Goal: Navigation & Orientation: Find specific page/section

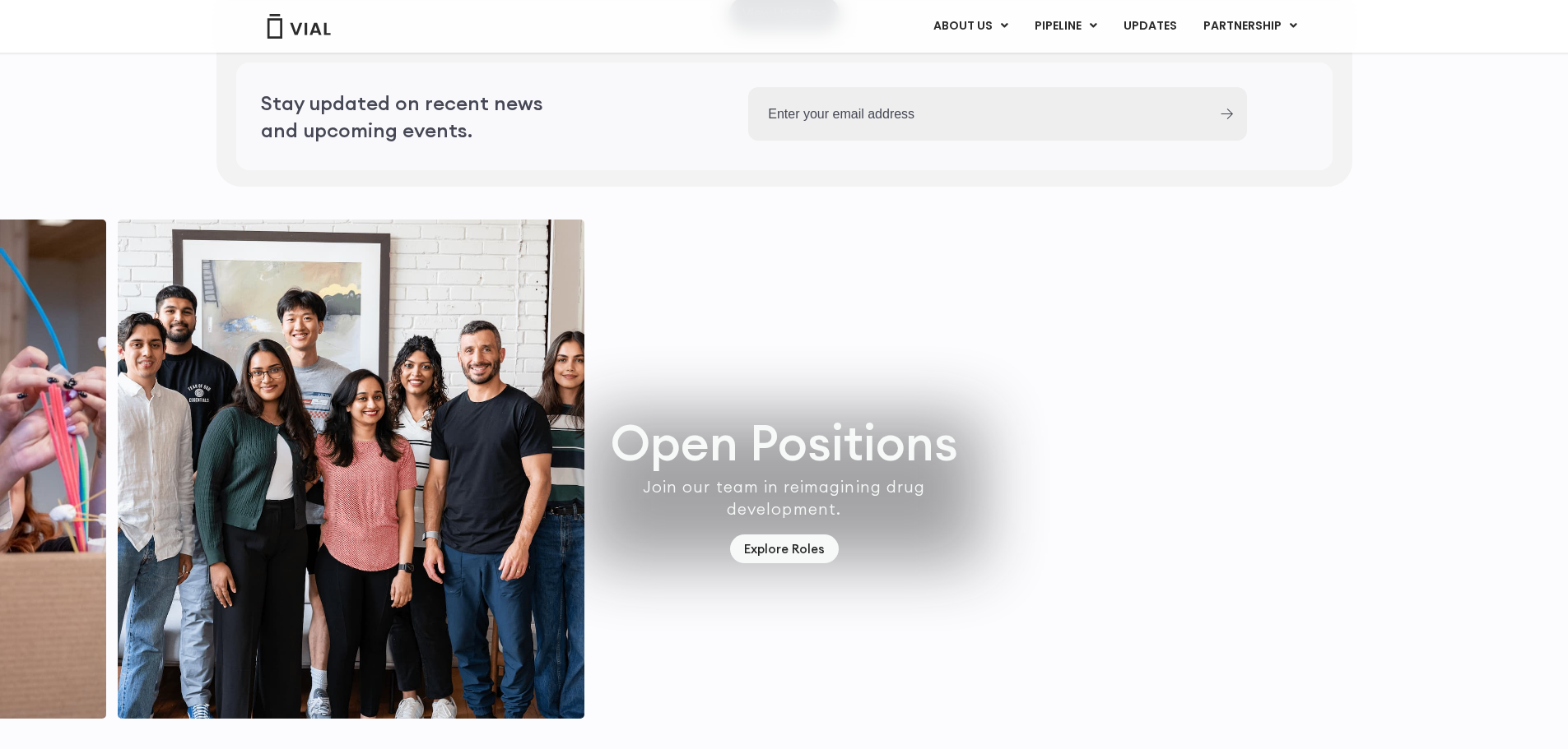
scroll to position [4708, 0]
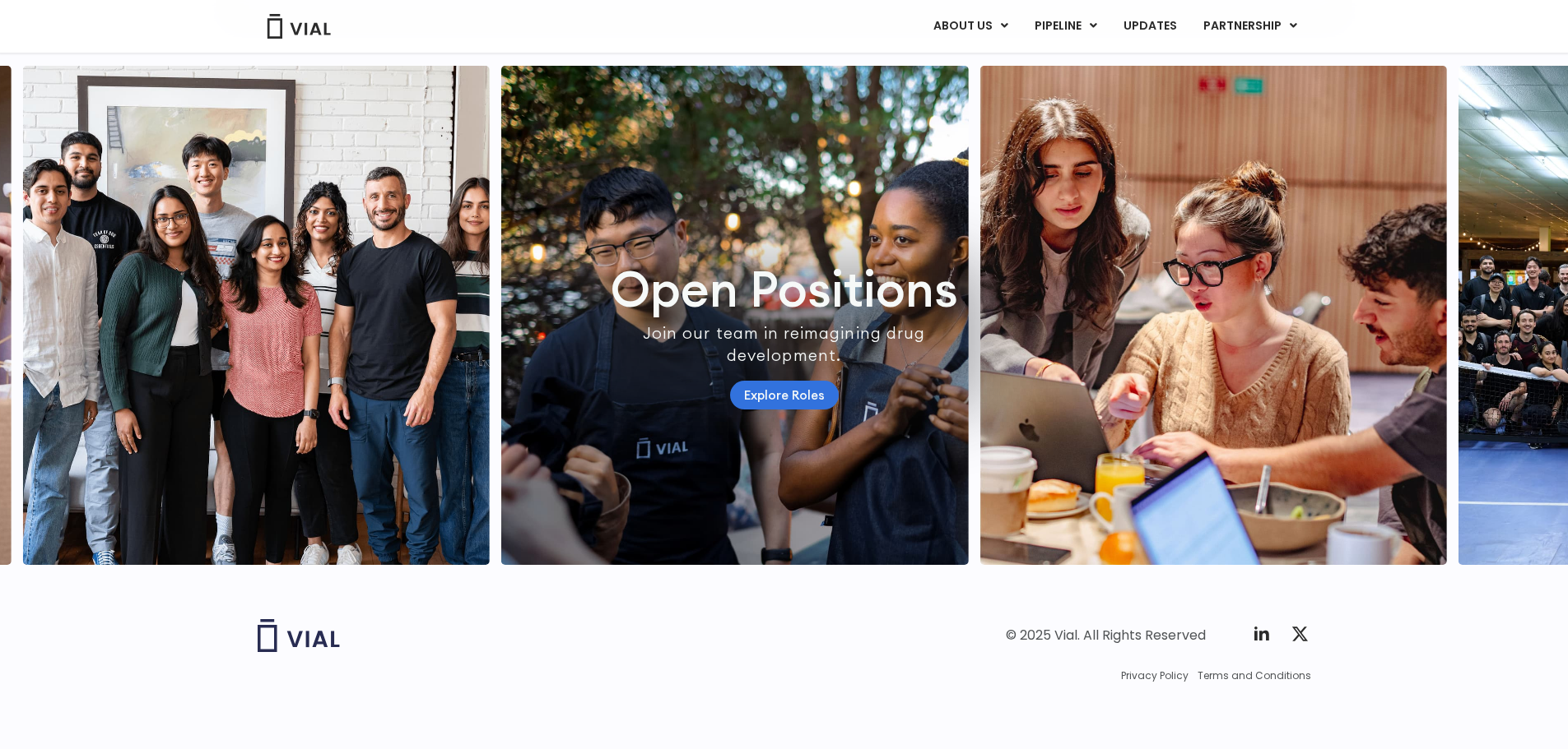
click at [768, 380] on link "Explore Roles" at bounding box center [784, 394] width 108 height 29
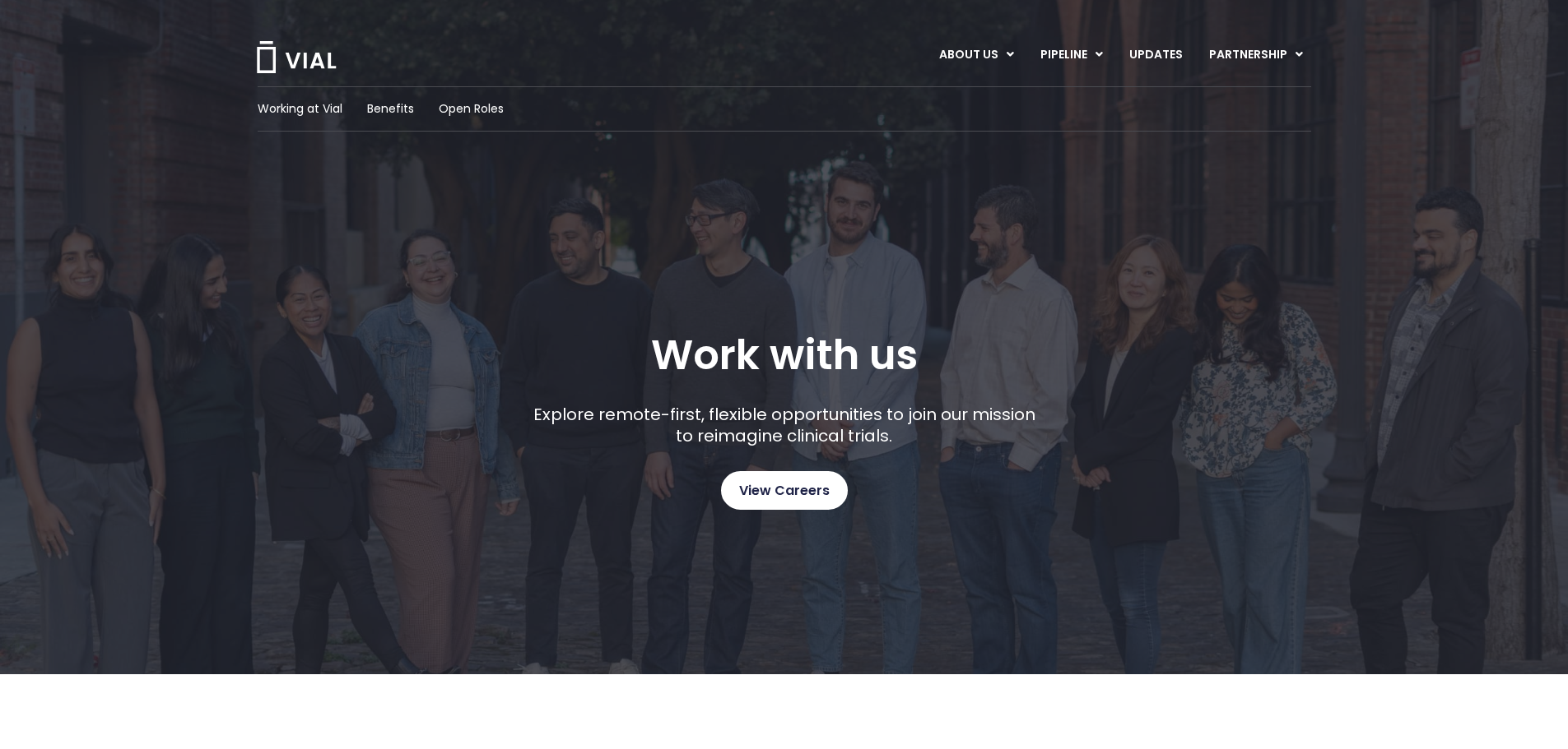
click at [815, 484] on span "View Careers" at bounding box center [784, 491] width 91 height 22
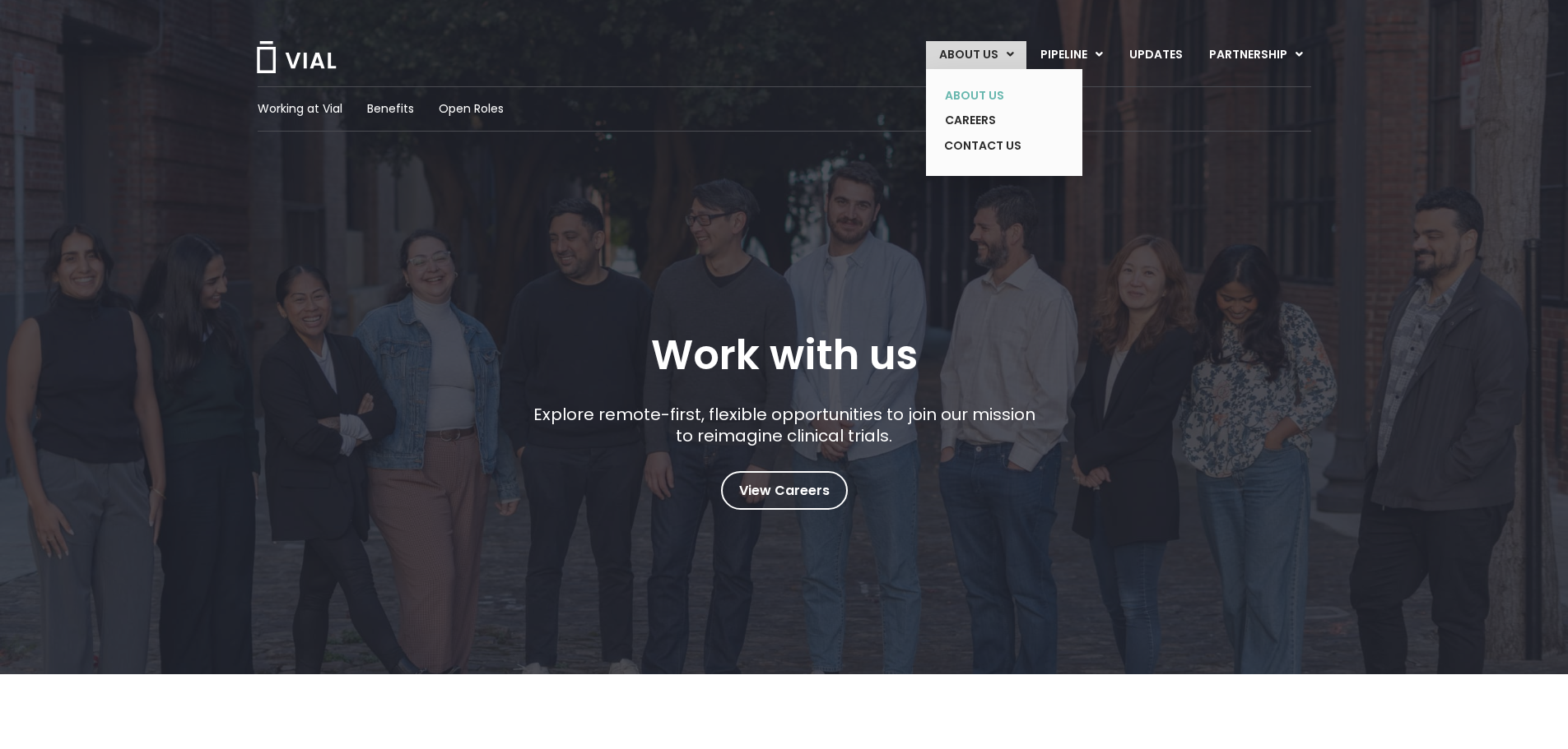
click at [973, 92] on link "ABOUT US" at bounding box center [992, 96] width 120 height 26
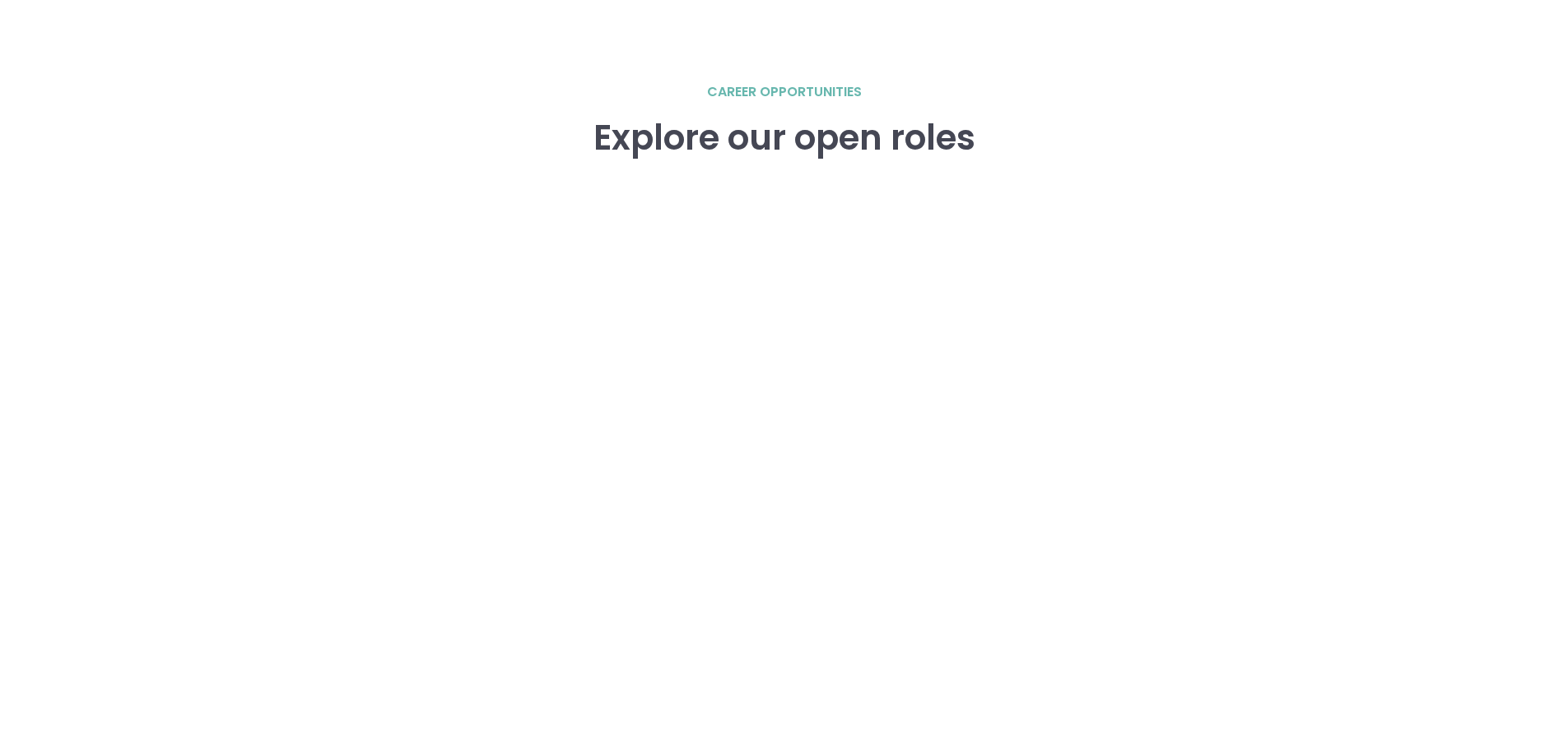
scroll to position [2358, 0]
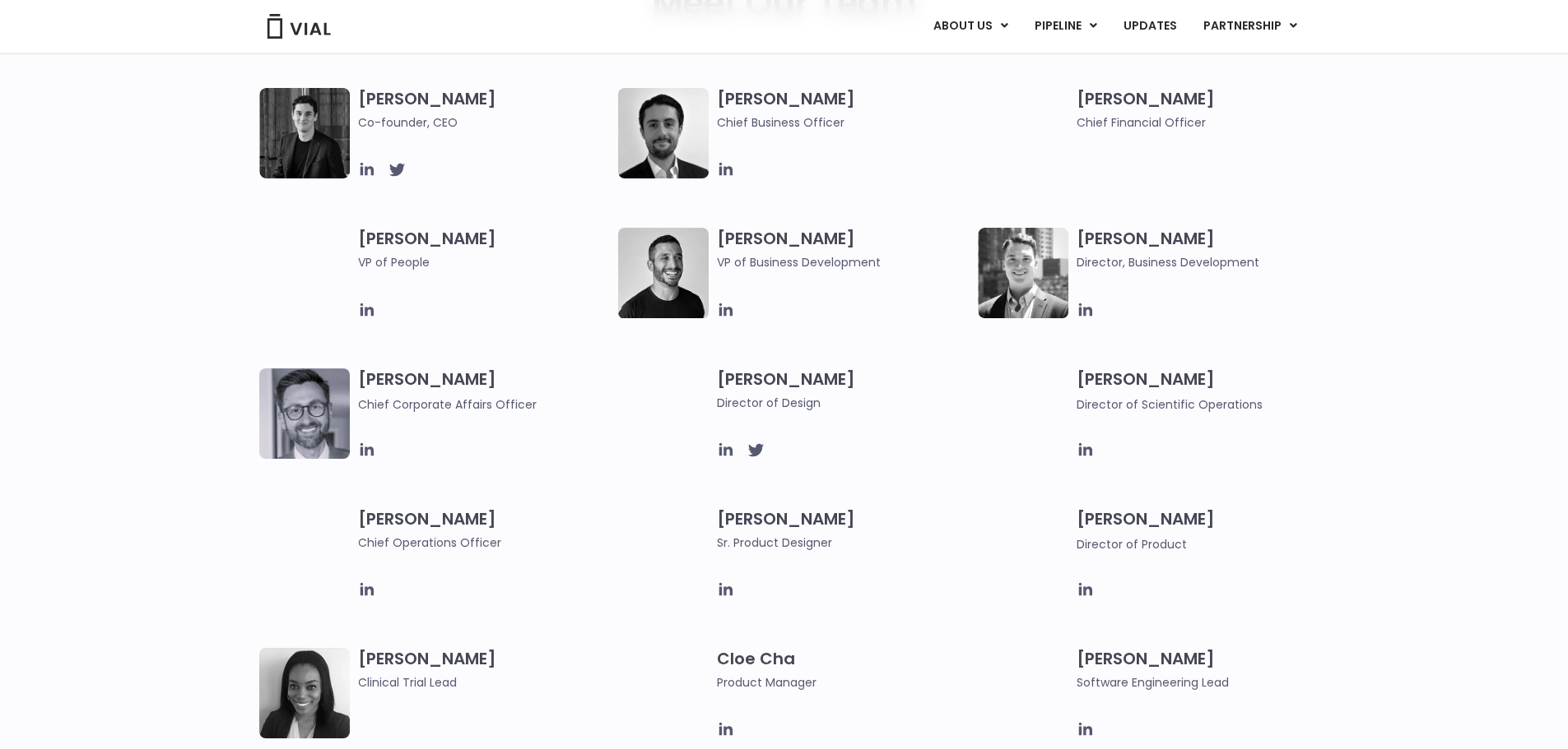
scroll to position [617, 0]
